Goal: Communication & Community: Answer question/provide support

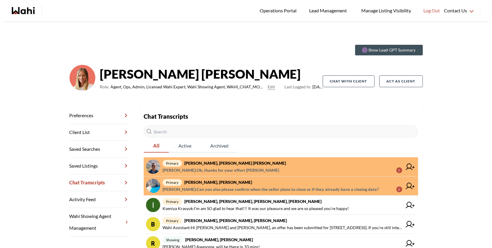
click at [287, 190] on span "Arsene Dilenga : Can you also please confirm when the seller plans to close or …" at bounding box center [271, 189] width 216 height 7
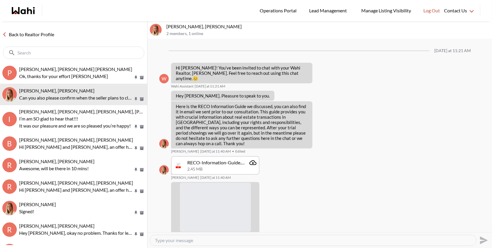
scroll to position [669, 0]
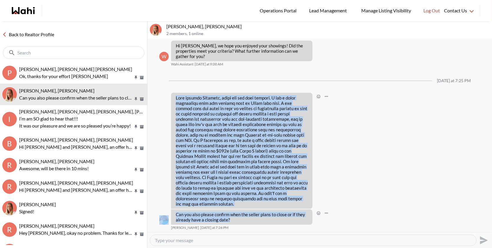
drag, startPoint x: 176, startPoint y: 97, endPoint x: 254, endPoint y: 227, distance: 150.9
copy ul "Good evening Michelle, sorry for the late replies. I had a brief discussion fro…"
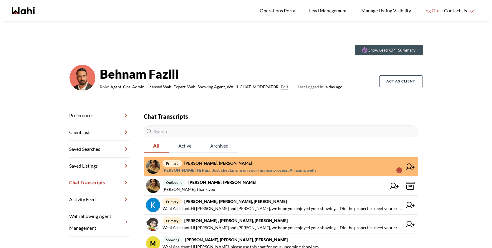
click at [270, 162] on span "primary Puja Mandal, Barbara, Behnam" at bounding box center [283, 163] width 240 height 7
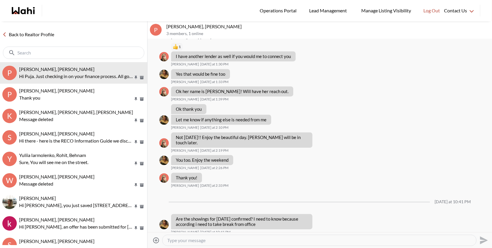
scroll to position [2449, 0]
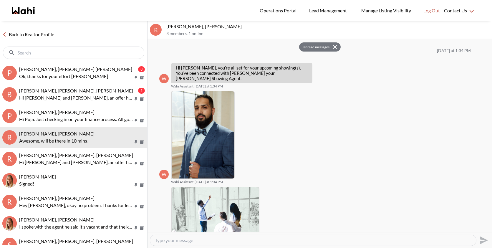
scroll to position [223, 0]
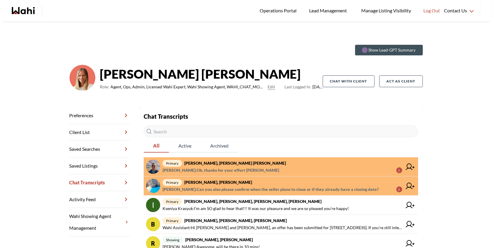
click at [262, 180] on span "primary Arsene Dilenga, Michelle" at bounding box center [283, 182] width 240 height 7
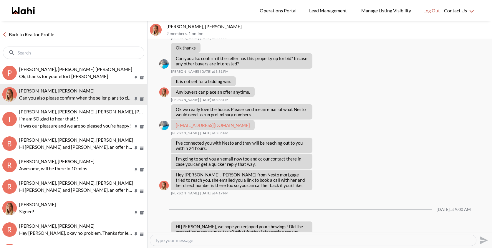
scroll to position [669, 0]
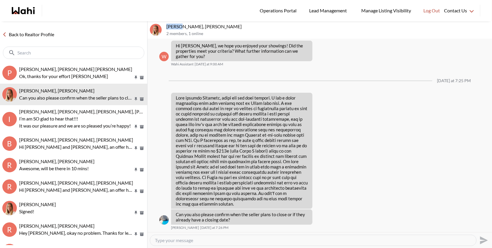
drag, startPoint x: 181, startPoint y: 27, endPoint x: 167, endPoint y: 27, distance: 13.9
click at [167, 27] on p "[PERSON_NAME], [PERSON_NAME]" at bounding box center [327, 27] width 323 height 6
click at [173, 27] on p "Arsene Dilenga, Michelle" at bounding box center [327, 27] width 323 height 6
drag, startPoint x: 181, startPoint y: 26, endPoint x: 163, endPoint y: 28, distance: 17.4
click at [163, 28] on div "Arsene Dilenga, Michelle 2 members , 1 online" at bounding box center [320, 30] width 345 height 18
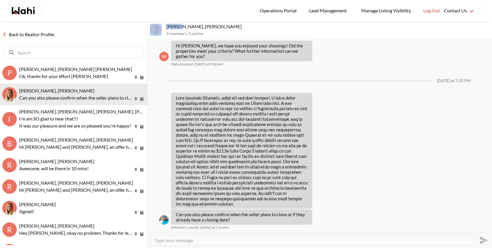
copy div "Arsene"
click at [171, 242] on textarea "Type your message" at bounding box center [313, 240] width 317 height 6
paste textarea "Hi [PERSON_NAME], Definitely, I can connect you with [PERSON_NAME]’s mortgage b…"
type textarea "Hi [PERSON_NAME], Definitely, I can connect you with [PERSON_NAME]’s mortgage b…"
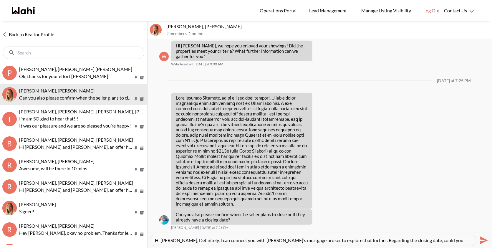
click at [486, 241] on icon "Send" at bounding box center [484, 240] width 8 height 8
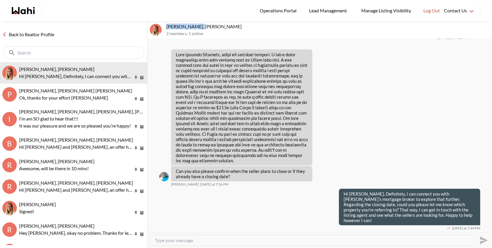
drag, startPoint x: 199, startPoint y: 27, endPoint x: 166, endPoint y: 27, distance: 32.4
click at [166, 27] on div "Arsene Dilenga, Michelle 2 members , 1 online" at bounding box center [320, 30] width 345 height 18
copy p "Arsene Dilenga,"
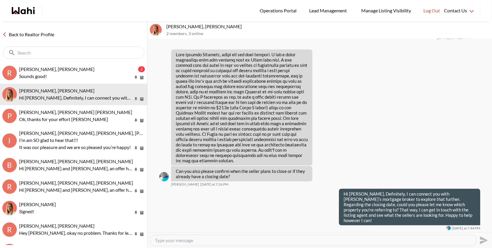
click at [237, 243] on textarea "Type your message" at bounding box center [313, 240] width 317 height 6
paste textarea "[PERSON_NAME], I just sent you an email introducing you to [PERSON_NAME], the m…"
type textarea "[PERSON_NAME], I just sent you an email introducing you to [PERSON_NAME], the m…"
click at [484, 239] on icon "Send" at bounding box center [484, 240] width 8 height 8
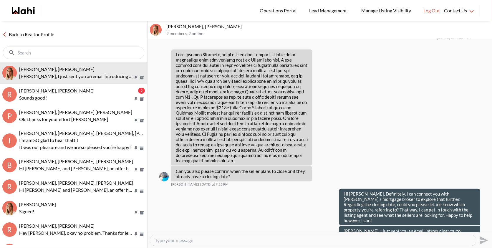
scroll to position [729, 0]
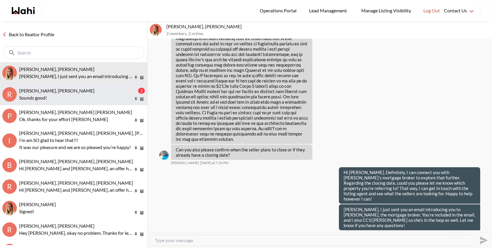
click at [93, 96] on p "Sounds good!" at bounding box center [76, 97] width 114 height 7
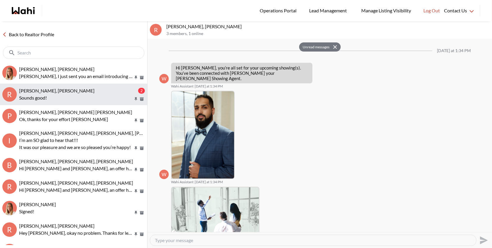
scroll to position [258, 0]
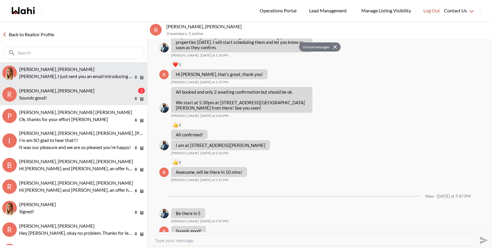
click at [88, 70] on div "[PERSON_NAME], [PERSON_NAME]" at bounding box center [82, 69] width 126 height 6
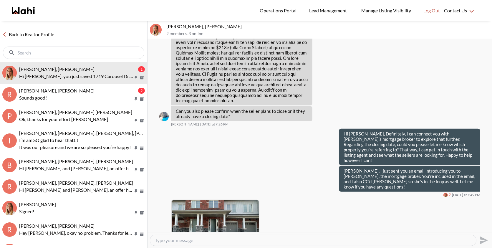
scroll to position [854, 0]
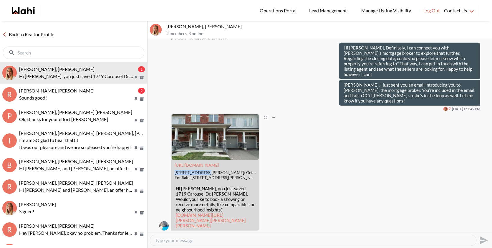
drag, startPoint x: 175, startPoint y: 166, endPoint x: 206, endPoint y: 165, distance: 30.9
click at [206, 170] on div "[STREET_ADDRESS][PERSON_NAME]: Get $7K Cashback | Wahi" at bounding box center [215, 172] width 81 height 5
copy div "1719 Carousel Dr"
click at [190, 218] on link "wahi.com/ca/en/real-estate/on/gta/durham/pickering/brock-ridge/1719-carousel-dr…" at bounding box center [211, 220] width 70 height 16
click at [219, 238] on textarea "Type your message" at bounding box center [313, 240] width 317 height 6
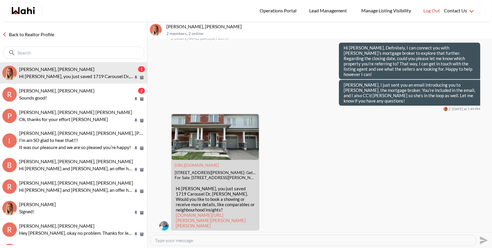
paste textarea "The offer will be reviewed on Tuesday, October 7 at 7 PM. I called the listing …"
type textarea "The offer will be reviewed on Tuesday, October 7 at 7 PM. I called the listing …"
click at [481, 238] on icon "Send" at bounding box center [484, 240] width 8 height 8
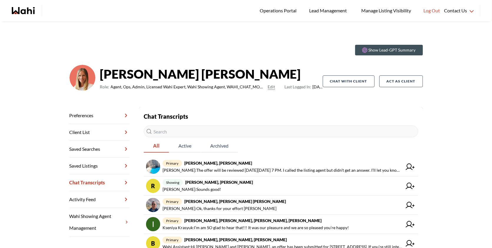
click at [246, 164] on span "primary [PERSON_NAME], [PERSON_NAME]" at bounding box center [283, 163] width 240 height 7
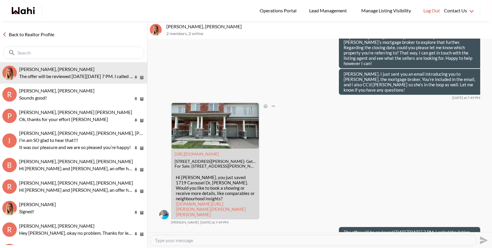
scroll to position [881, 0]
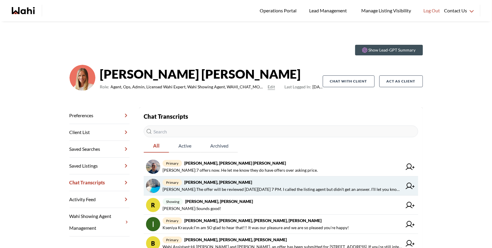
click at [256, 187] on span "[PERSON_NAME] : The offer will be reviewed [DATE][DATE] 7 PM. I called the list…" at bounding box center [283, 189] width 240 height 7
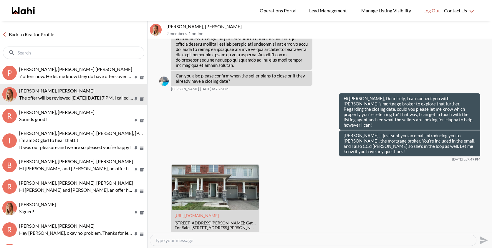
scroll to position [809, 0]
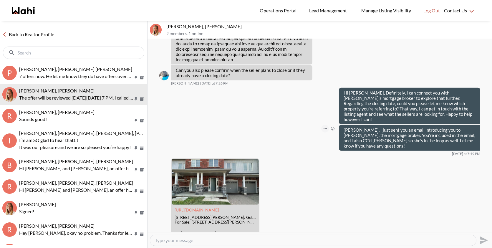
click at [325, 128] on icon "Open Message Actions Menu" at bounding box center [325, 128] width 3 height 1
click at [356, 58] on div "Mark as unread Edit Message Delete" at bounding box center [320, 135] width 345 height 193
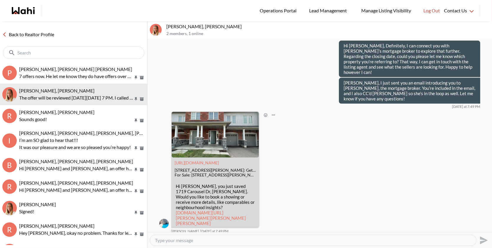
scroll to position [882, 0]
